Goal: Check status: Verify the current state of an ongoing process or item

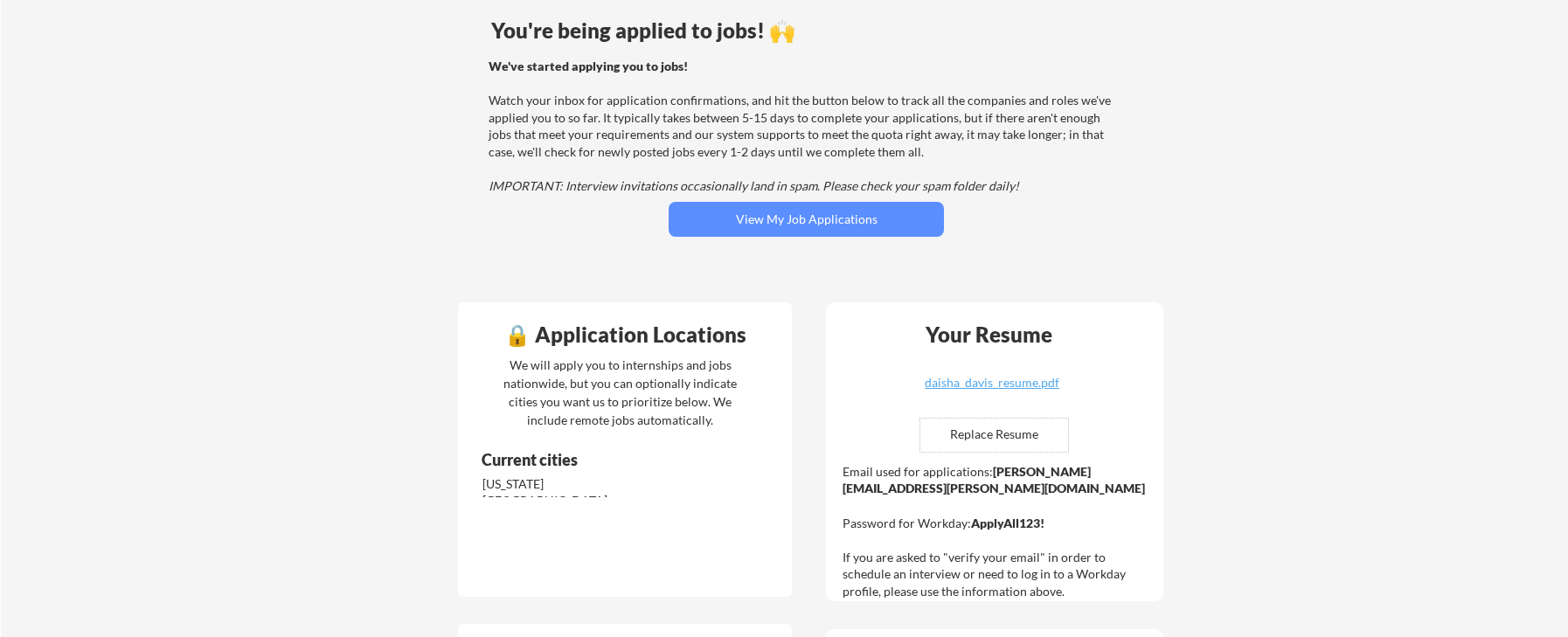
scroll to position [105, 0]
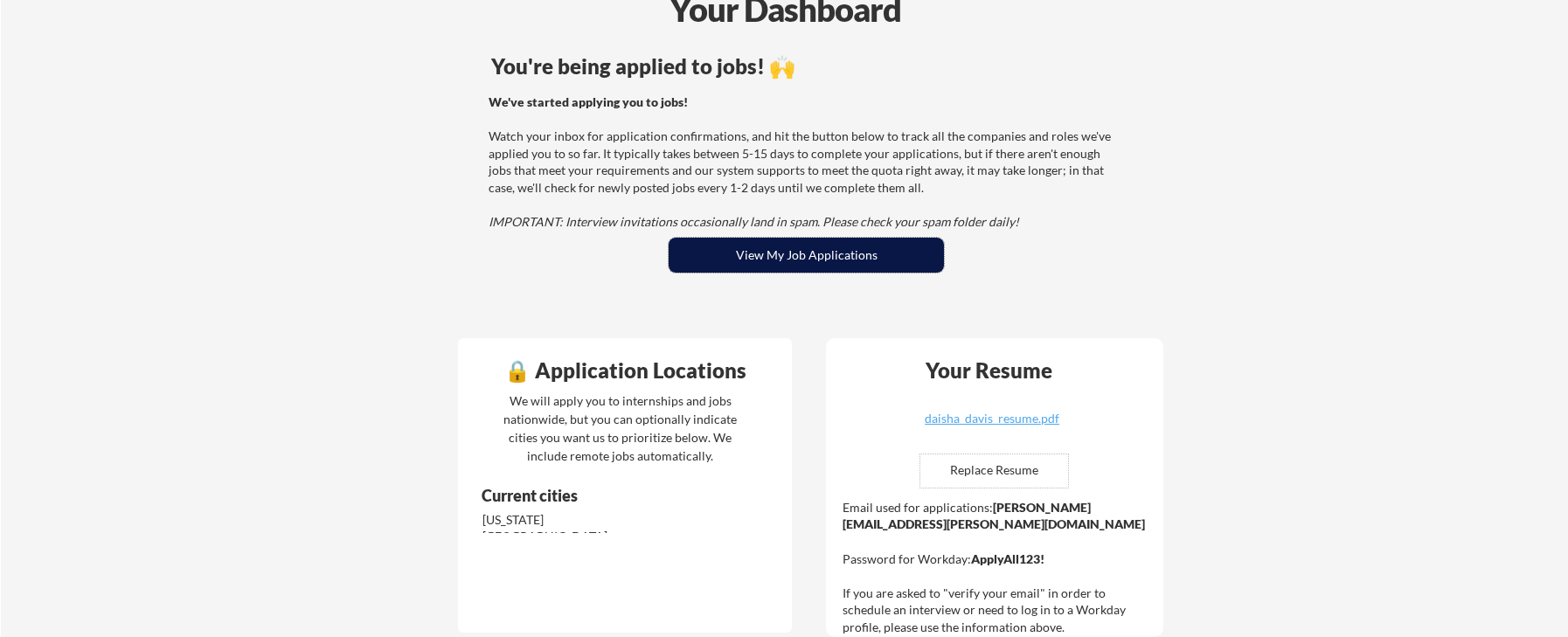
click at [822, 264] on button "View My Job Applications" at bounding box center [807, 255] width 275 height 35
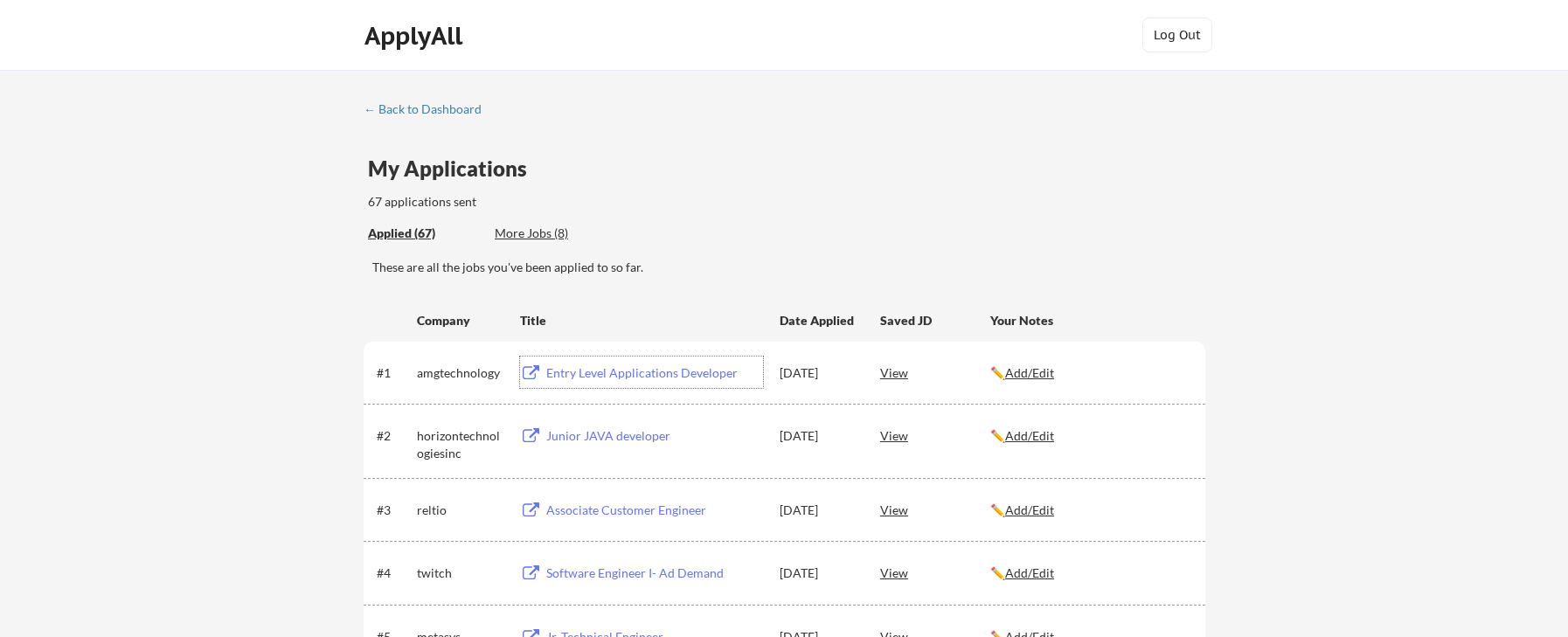
click at [621, 372] on div "Entry Level Applications Developer" at bounding box center [655, 373] width 216 height 17
click at [632, 432] on div "Junior JAVA developer" at bounding box center [655, 436] width 216 height 17
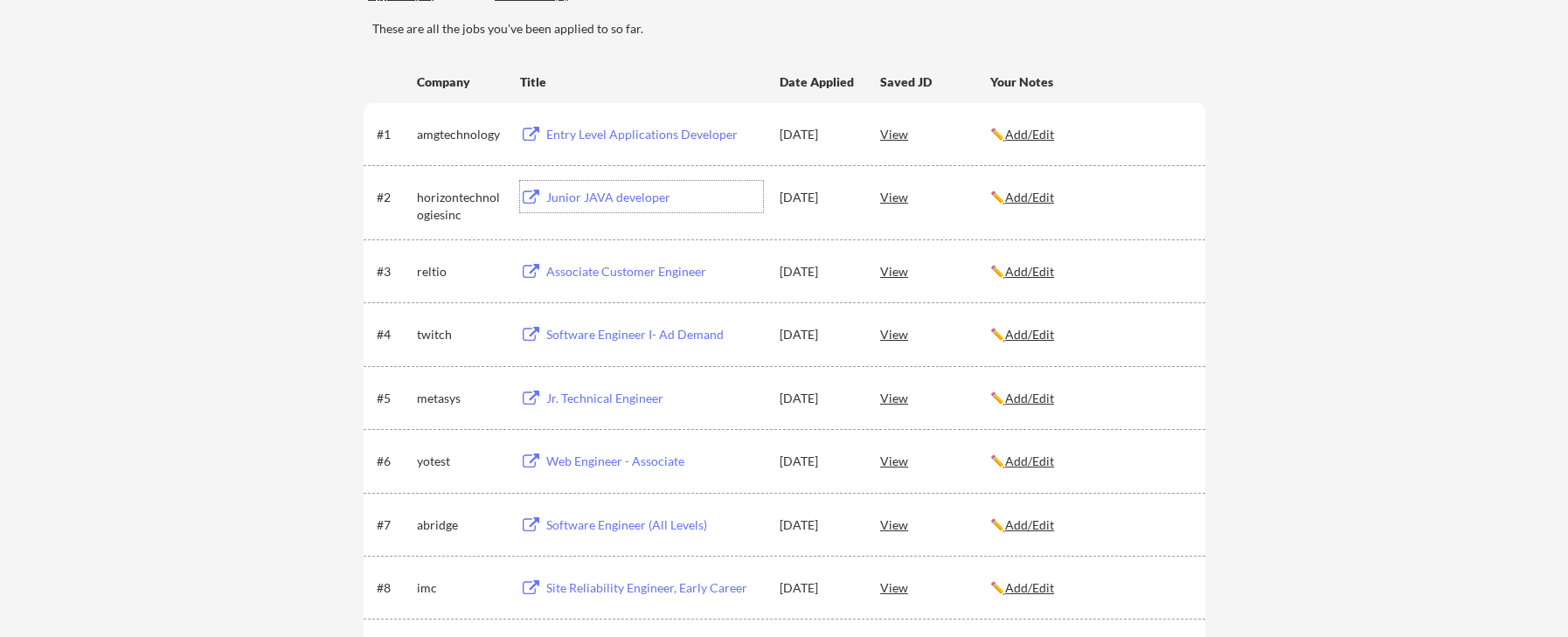
scroll to position [247, 0]
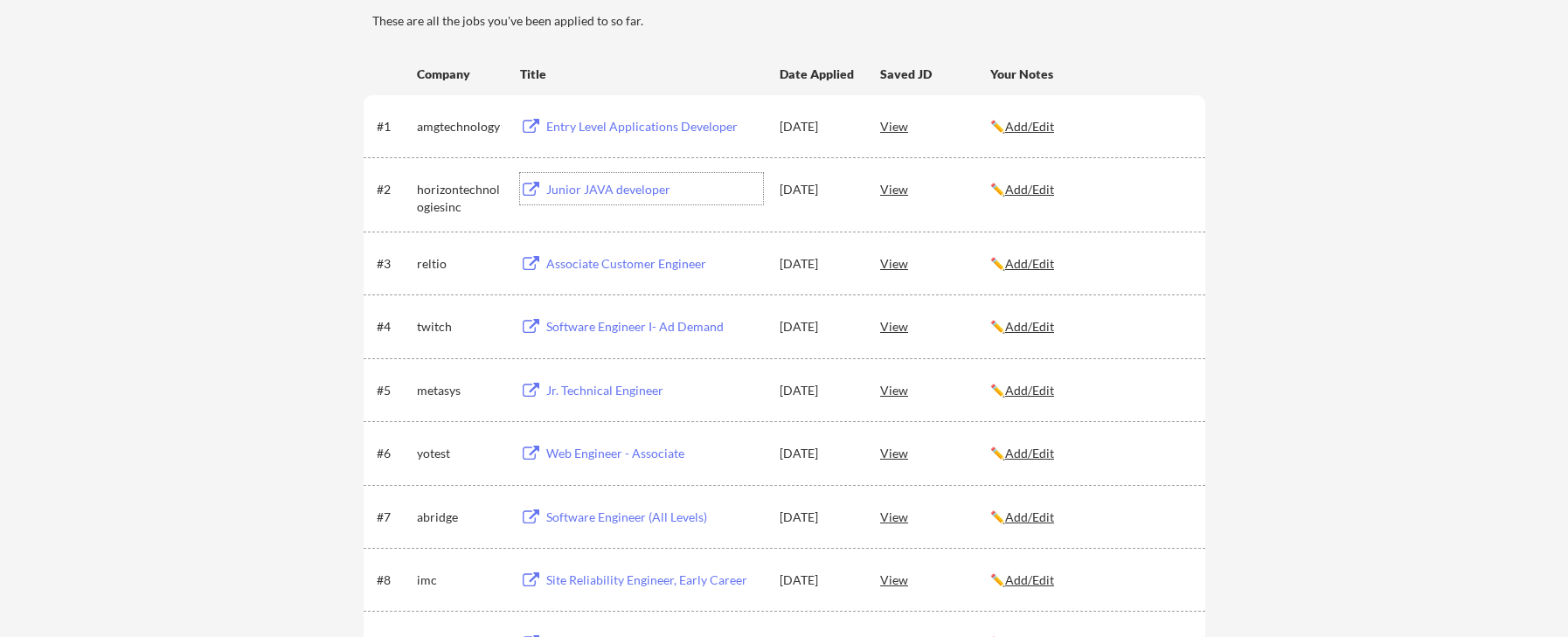
click at [689, 322] on div "Software Engineer I- Ad Demand" at bounding box center [655, 327] width 216 height 17
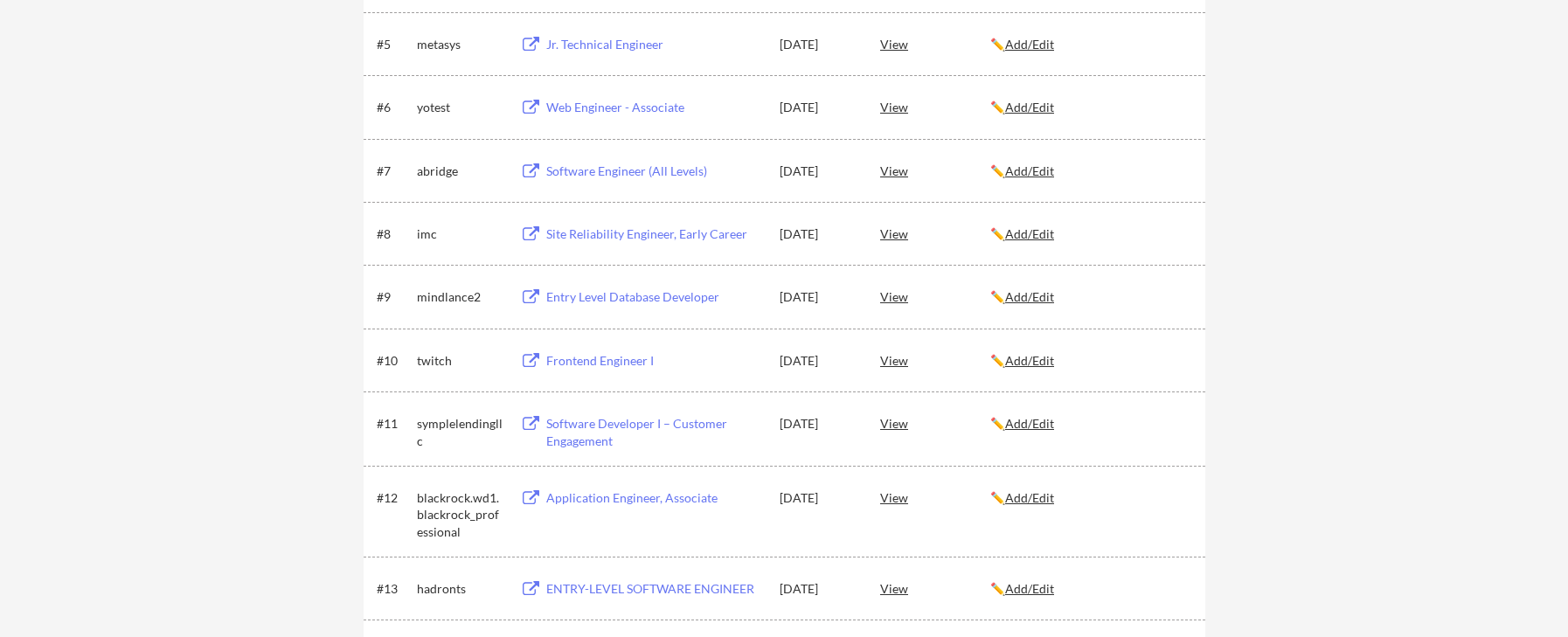
scroll to position [553, 0]
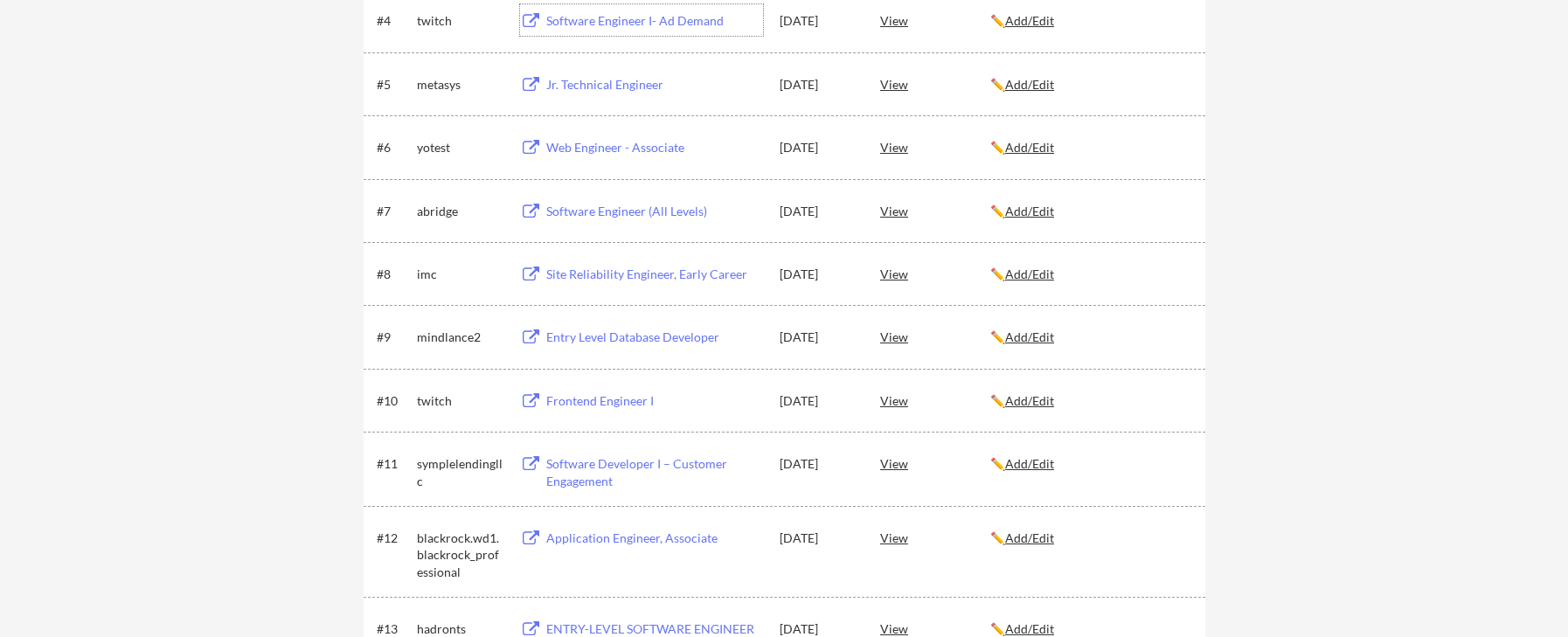
click at [627, 272] on div "Site Reliability Engineer, Early Career" at bounding box center [655, 274] width 216 height 17
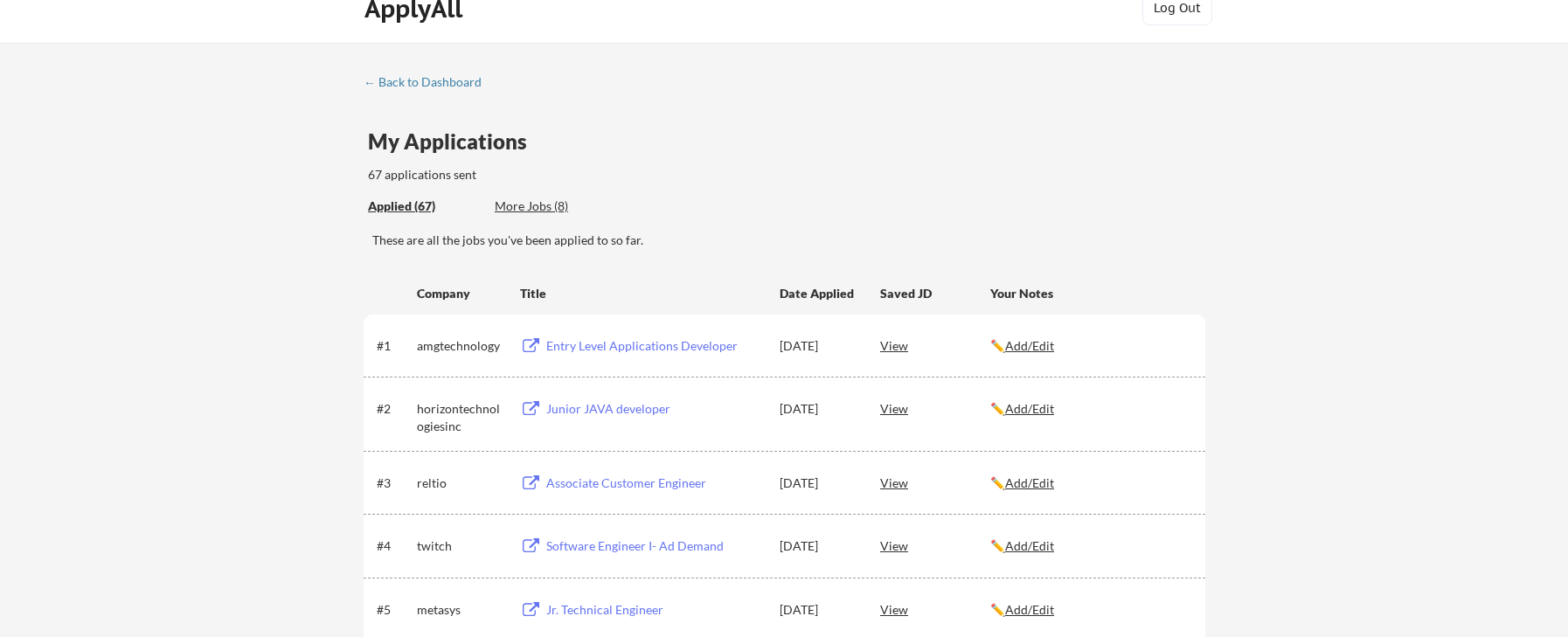
scroll to position [0, 0]
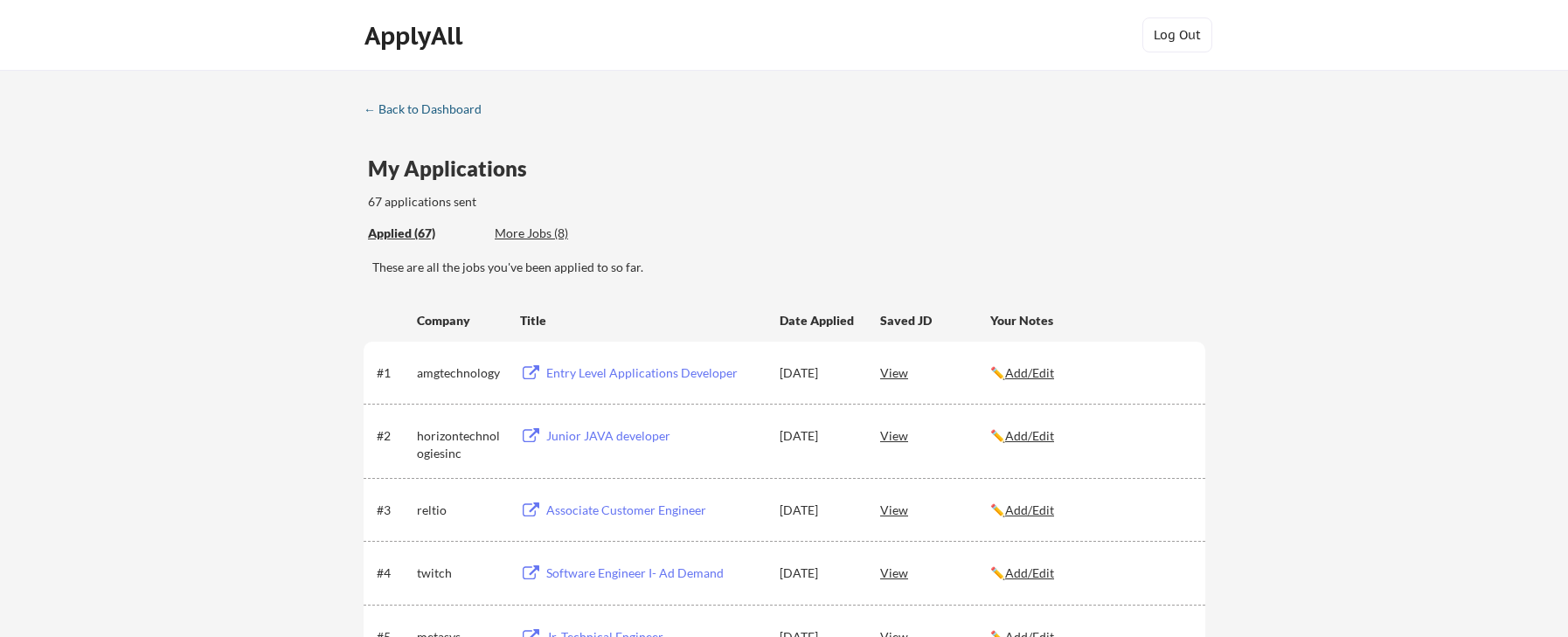
click at [438, 107] on div "← Back to Dashboard" at bounding box center [429, 109] width 131 height 12
